Goal: Task Accomplishment & Management: Manage account settings

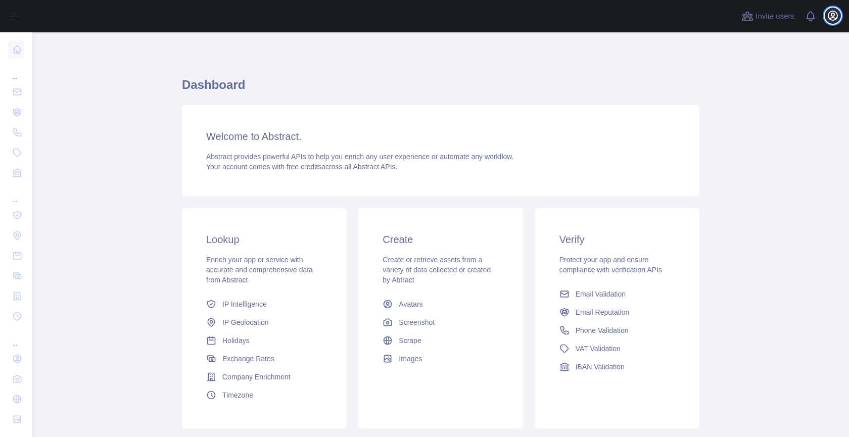
click at [834, 15] on icon "button" at bounding box center [833, 16] width 12 height 12
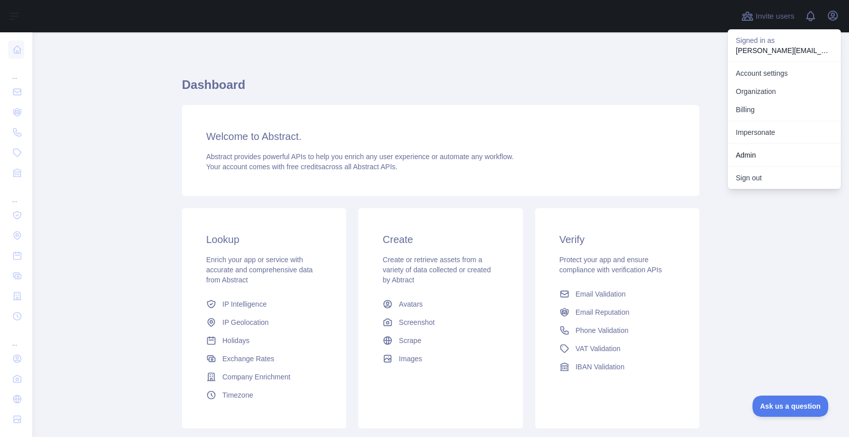
click at [790, 134] on link "Impersonate" at bounding box center [784, 132] width 113 height 18
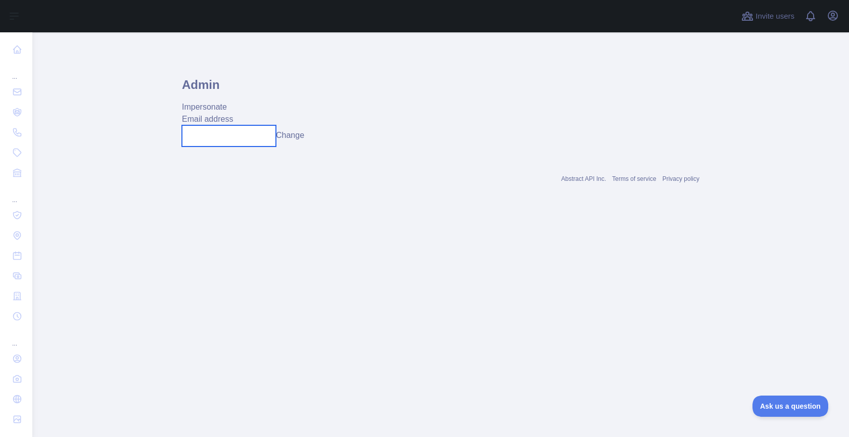
drag, startPoint x: 251, startPoint y: 140, endPoint x: 289, endPoint y: 140, distance: 37.9
click at [252, 140] on input "text" at bounding box center [229, 135] width 94 height 21
paste input "**********"
type input "**********"
click at [301, 136] on button "Change" at bounding box center [290, 135] width 28 height 12
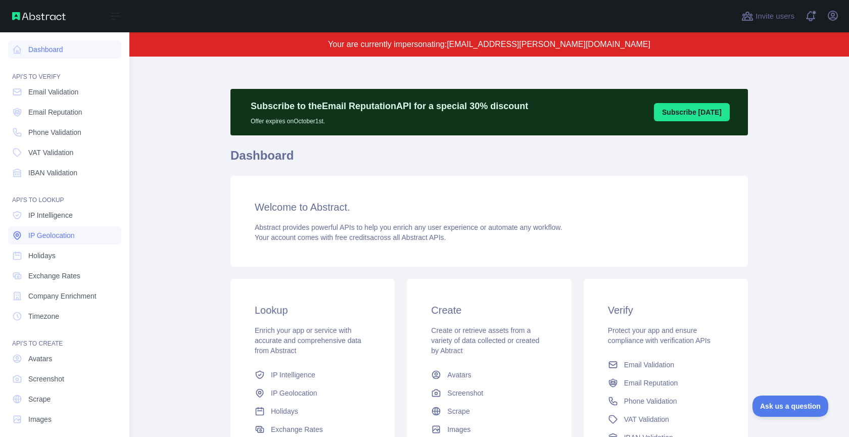
click at [56, 235] on span "IP Geolocation" at bounding box center [51, 236] width 47 height 10
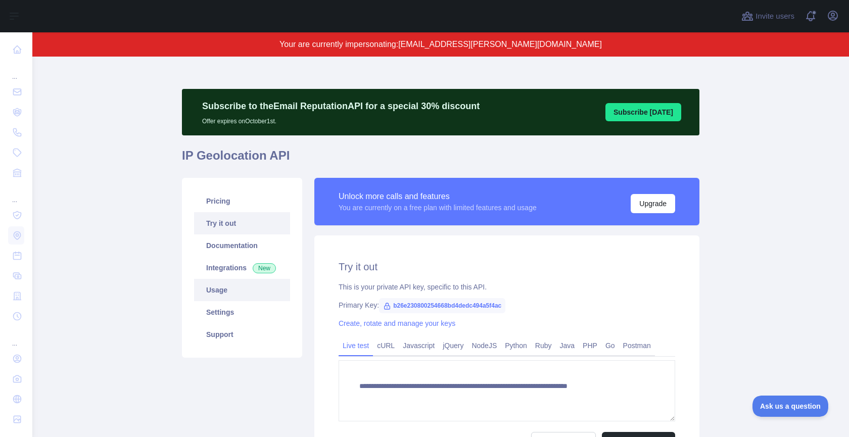
type textarea "**********"
click at [211, 281] on link "Usage" at bounding box center [242, 290] width 96 height 22
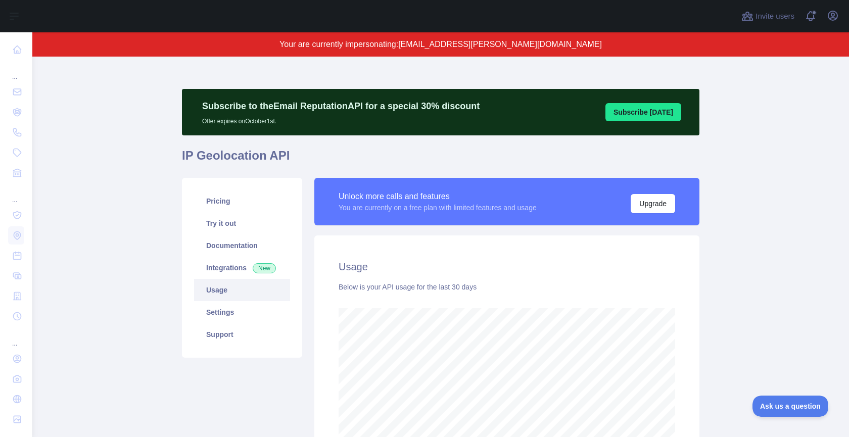
scroll to position [381, 817]
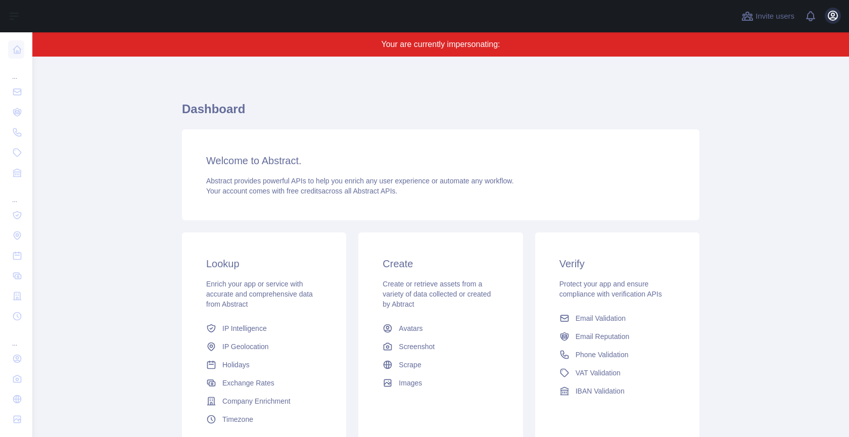
click at [825, 12] on div "Open user menu" at bounding box center [833, 17] width 16 height 18
click at [829, 13] on icon "button" at bounding box center [833, 15] width 9 height 9
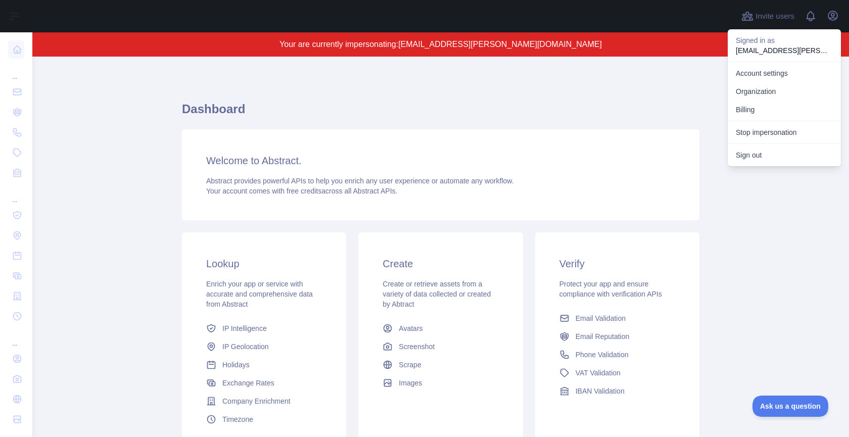
click at [800, 122] on div "Stop impersonation" at bounding box center [784, 132] width 113 height 23
click at [798, 127] on button "Stop impersonation" at bounding box center [784, 132] width 113 height 18
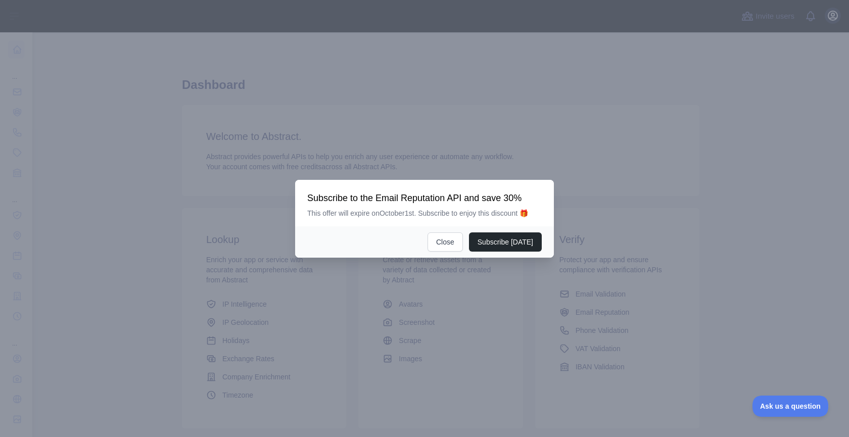
click at [837, 12] on div at bounding box center [424, 218] width 849 height 437
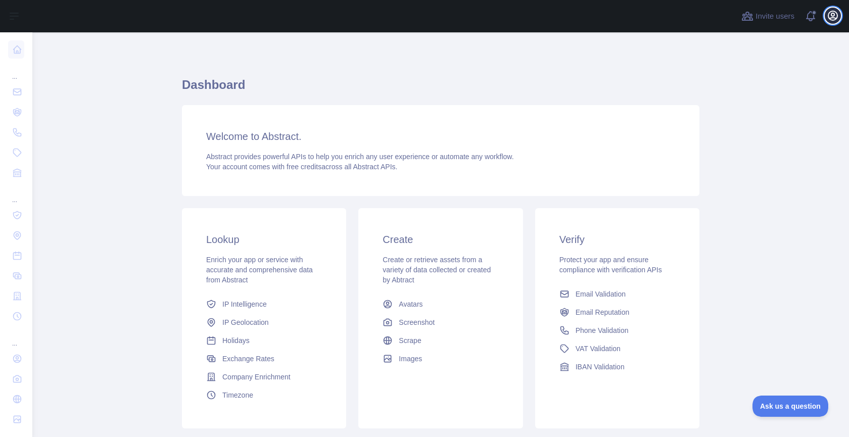
click at [828, 17] on icon "button" at bounding box center [833, 16] width 12 height 12
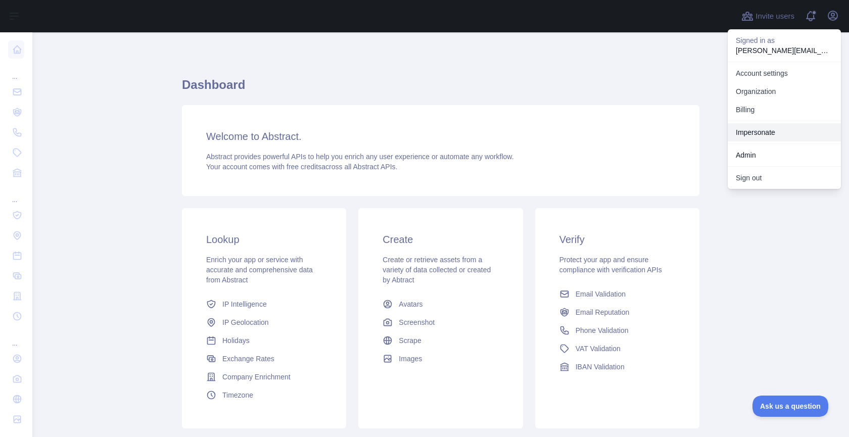
click at [775, 131] on link "Impersonate" at bounding box center [784, 132] width 113 height 18
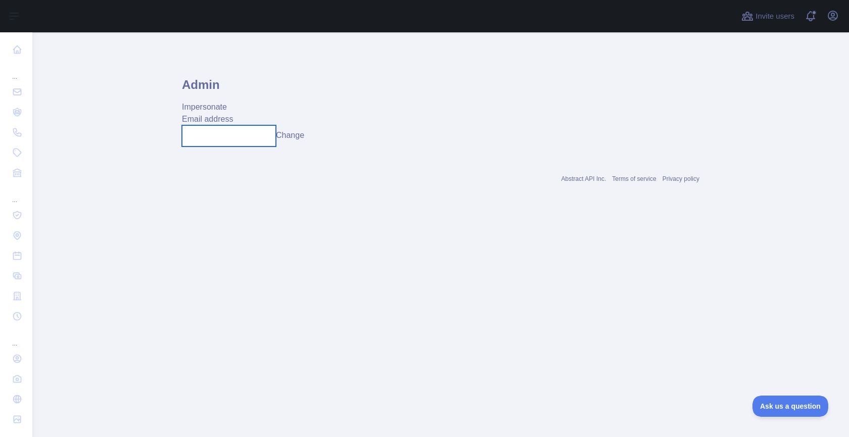
drag, startPoint x: 226, startPoint y: 137, endPoint x: 258, endPoint y: 137, distance: 32.9
click at [226, 137] on input "text" at bounding box center [229, 135] width 94 height 21
paste input "**********"
type input "**********"
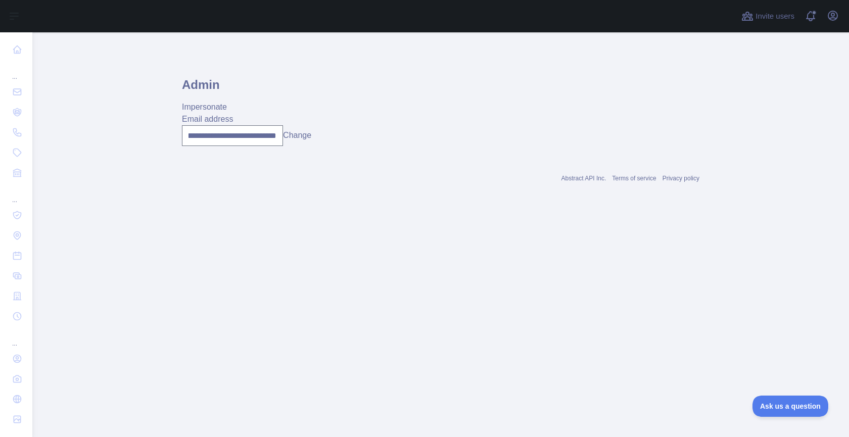
scroll to position [0, 0]
click at [303, 133] on button "Change" at bounding box center [297, 135] width 28 height 12
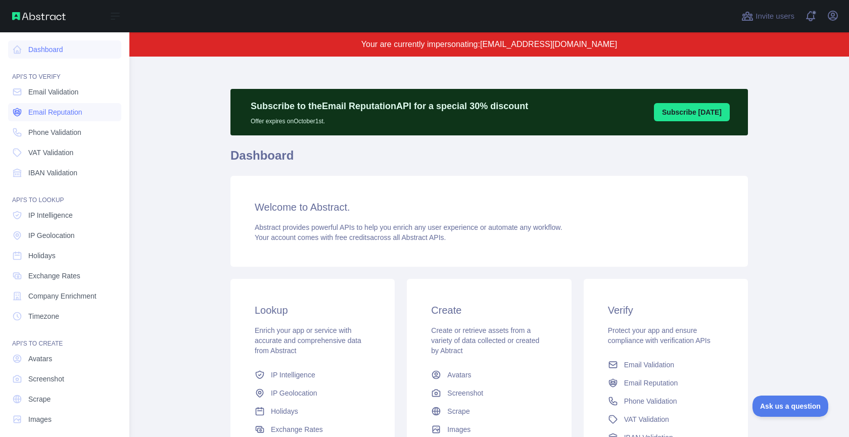
drag, startPoint x: 35, startPoint y: 94, endPoint x: 47, endPoint y: 103, distance: 14.7
click at [35, 94] on span "Email Validation" at bounding box center [53, 92] width 50 height 10
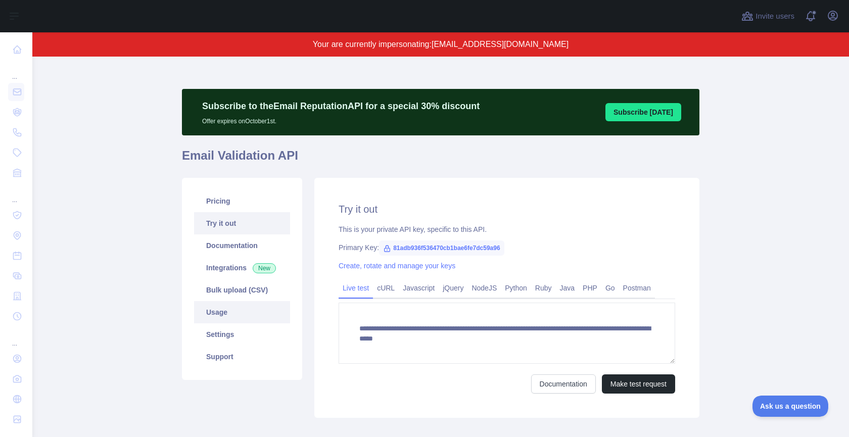
click at [217, 317] on link "Usage" at bounding box center [242, 312] width 96 height 22
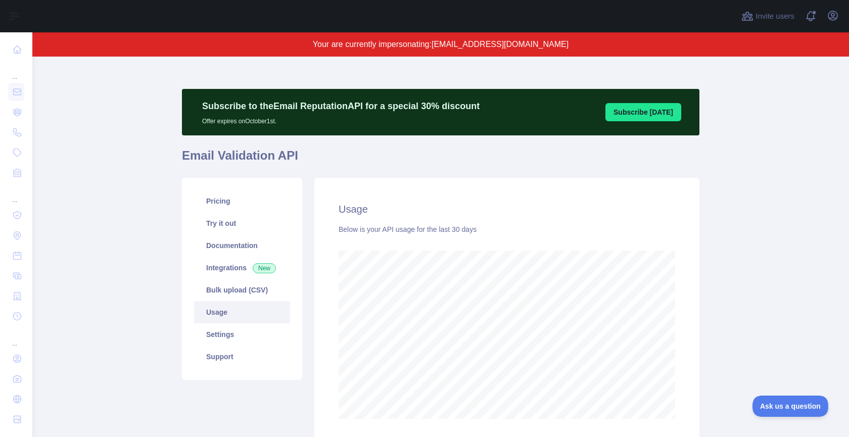
scroll to position [381, 817]
drag, startPoint x: 835, startPoint y: 8, endPoint x: 830, endPoint y: 26, distance: 18.3
click at [835, 8] on button "Open user menu" at bounding box center [833, 16] width 16 height 16
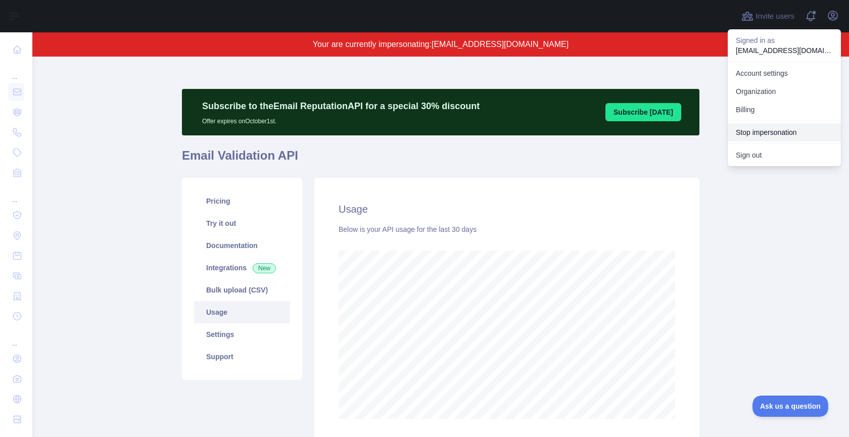
click at [779, 130] on button "Stop impersonation" at bounding box center [784, 132] width 113 height 18
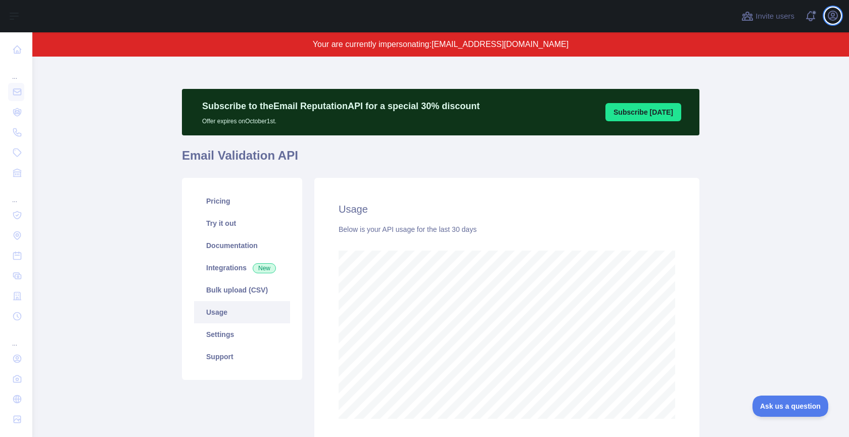
scroll to position [405, 817]
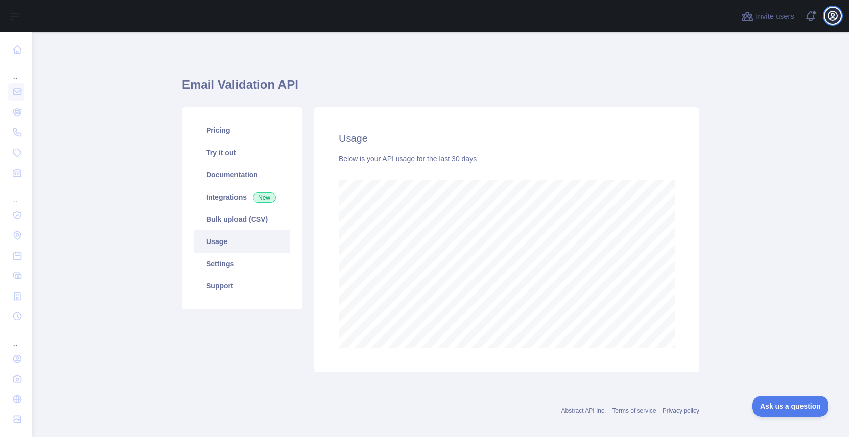
click at [836, 18] on icon "button" at bounding box center [833, 15] width 9 height 9
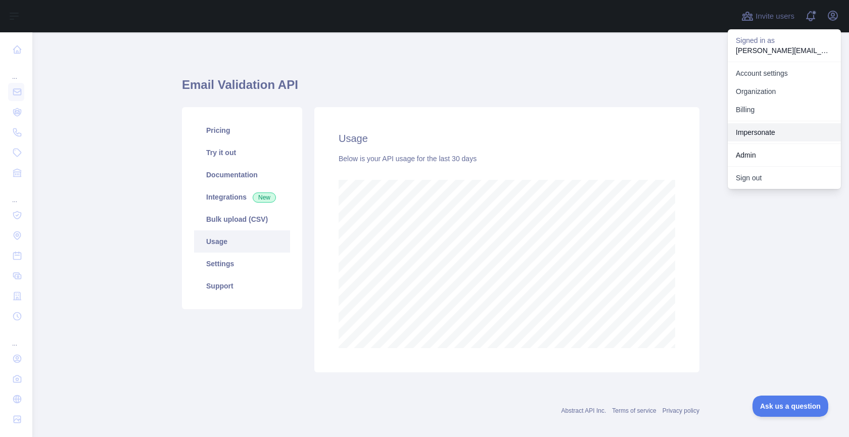
click at [763, 127] on link "Impersonate" at bounding box center [784, 132] width 113 height 18
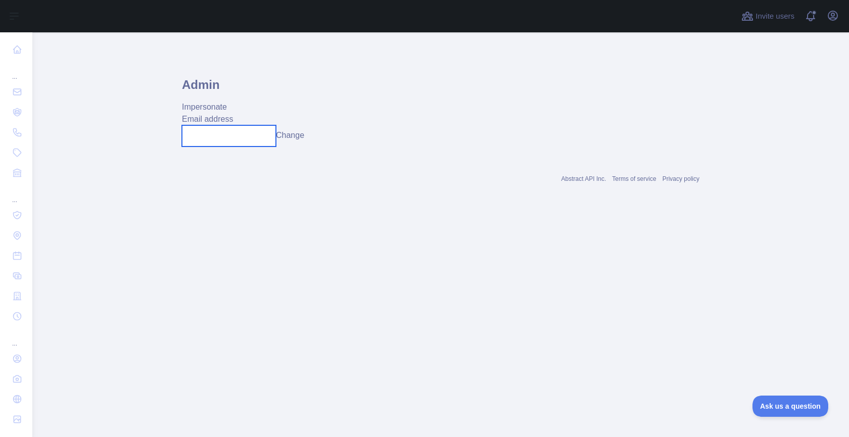
click at [247, 136] on input "text" at bounding box center [229, 135] width 94 height 21
paste input "**********"
type input "**********"
click at [296, 137] on button "Change" at bounding box center [290, 135] width 28 height 12
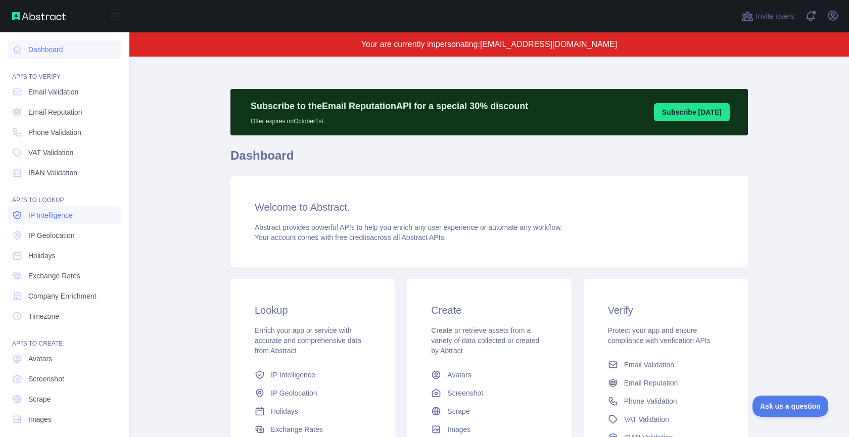
click at [56, 217] on span "IP Intelligence" at bounding box center [50, 215] width 44 height 10
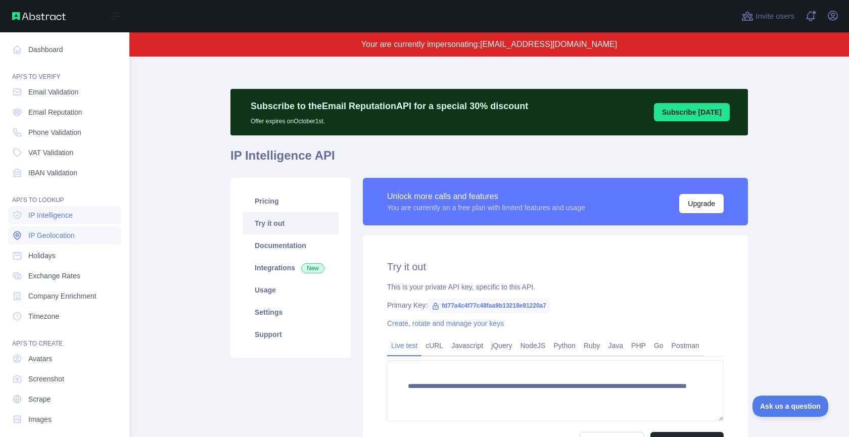
click at [56, 236] on span "IP Geolocation" at bounding box center [51, 236] width 47 height 10
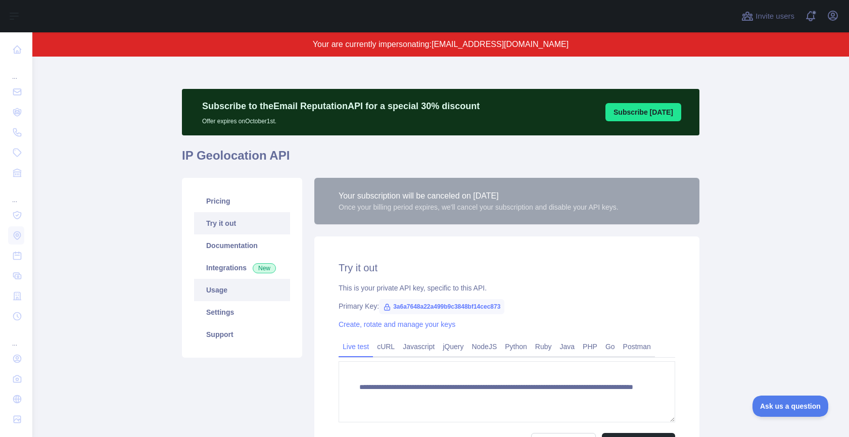
click at [230, 292] on link "Usage" at bounding box center [242, 290] width 96 height 22
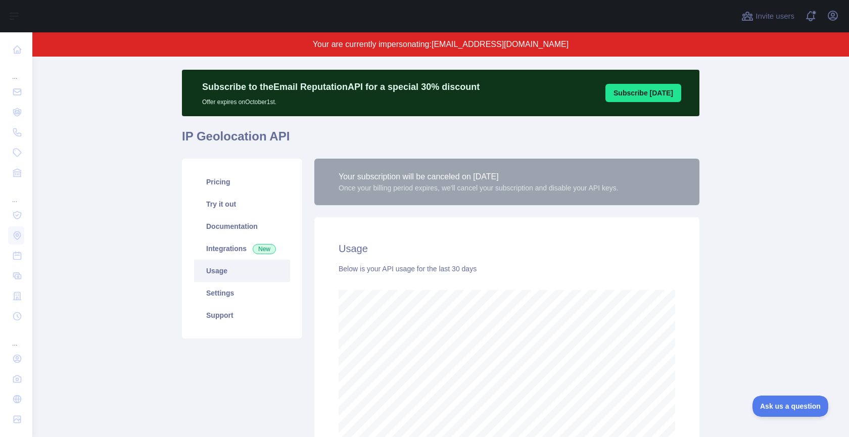
scroll to position [28, 0]
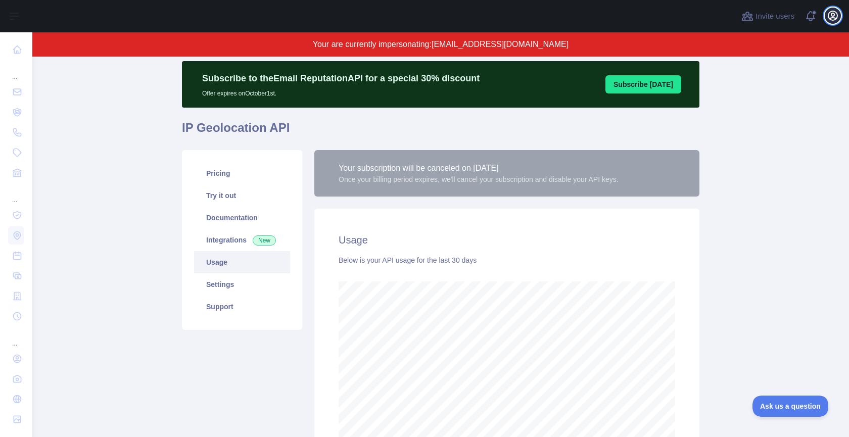
click at [834, 12] on icon "button" at bounding box center [833, 16] width 12 height 12
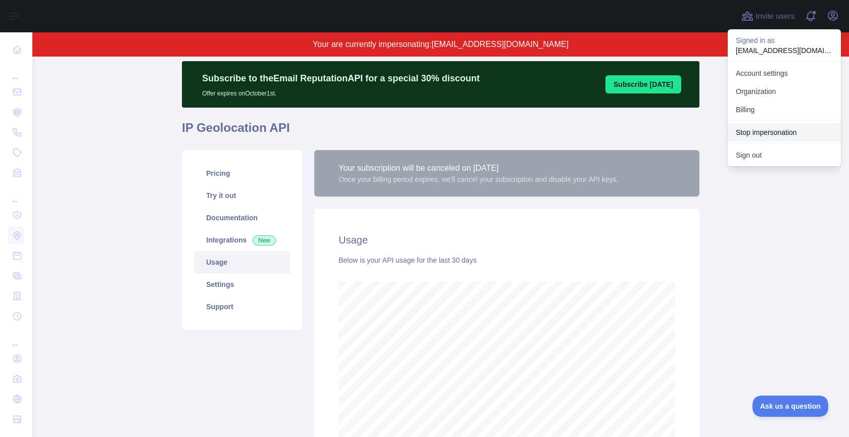
click at [777, 129] on button "Stop impersonation" at bounding box center [784, 132] width 113 height 18
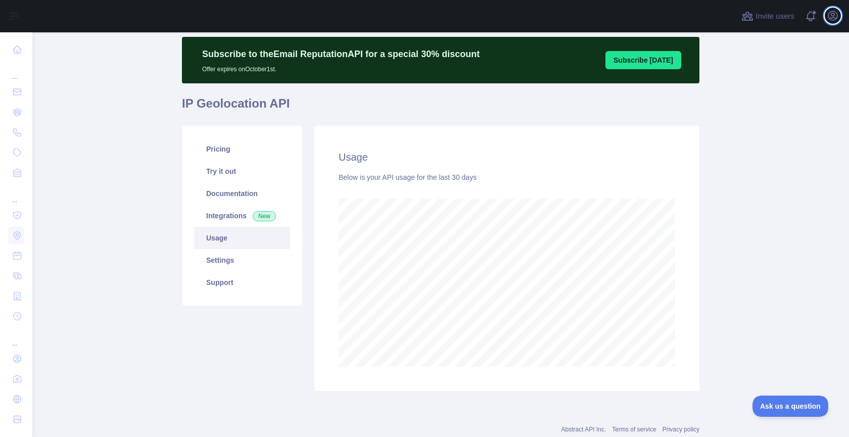
scroll to position [10, 0]
